Goal: Find specific page/section: Find specific page/section

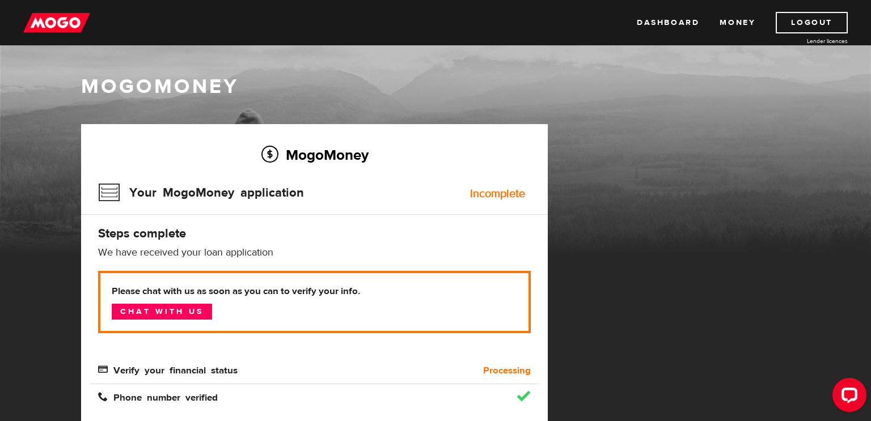
click at [484, 194] on div "Incomplete" at bounding box center [497, 193] width 55 height 11
click at [806, 22] on link "Logout" at bounding box center [812, 23] width 72 height 22
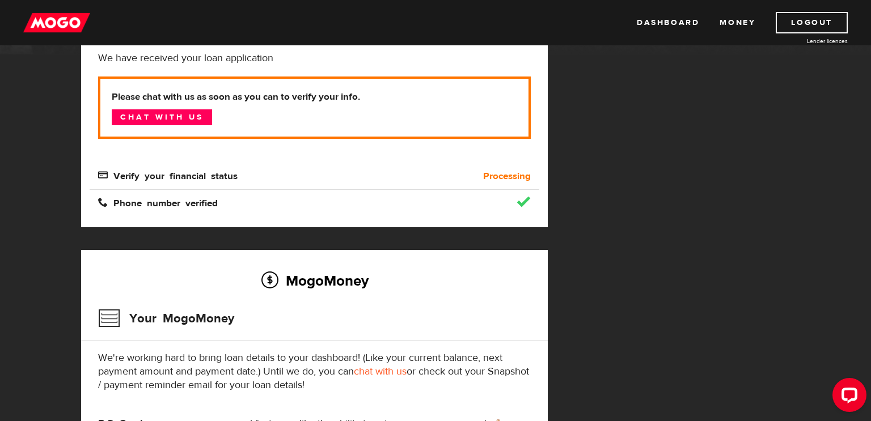
scroll to position [184, 0]
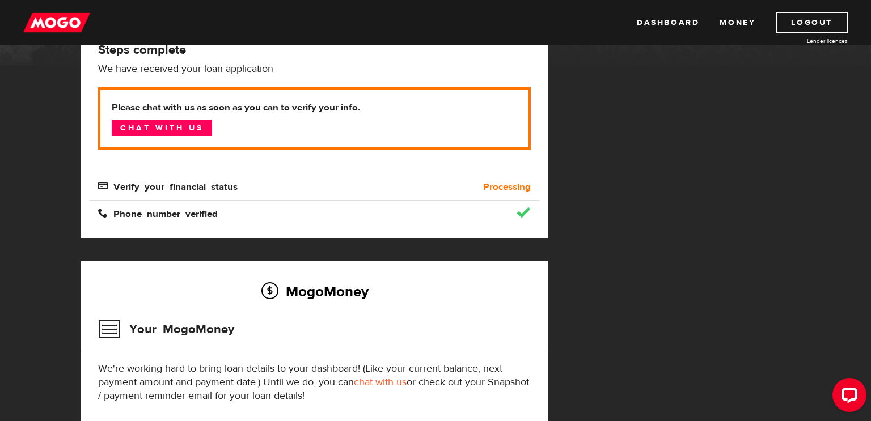
drag, startPoint x: 177, startPoint y: 132, endPoint x: 197, endPoint y: 141, distance: 21.3
click at [178, 133] on link "Chat with us" at bounding box center [162, 128] width 100 height 16
click at [784, 18] on link "Logout" at bounding box center [812, 23] width 72 height 22
